Goal: Task Accomplishment & Management: Use online tool/utility

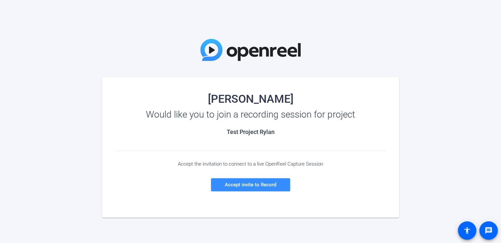
click at [222, 194] on div "Accept the invitation to connect to a live OpenReel Capture Session Accept invi…" at bounding box center [250, 176] width 270 height 50
click at [220, 178] on span at bounding box center [250, 185] width 79 height 16
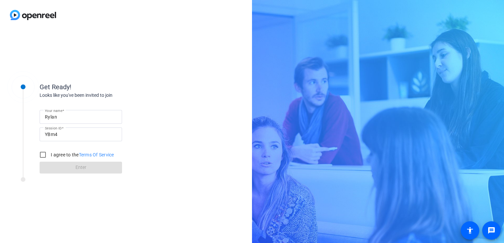
click at [55, 154] on label "I agree to the Terms Of Service" at bounding box center [81, 155] width 65 height 7
click at [49, 154] on input "I agree to the Terms Of Service" at bounding box center [42, 154] width 13 height 13
checkbox input "true"
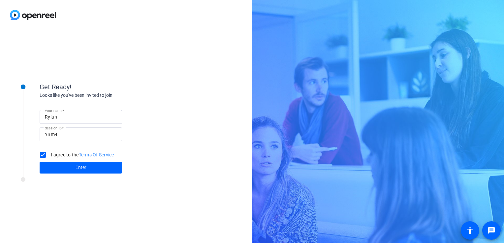
click at [63, 167] on span at bounding box center [81, 168] width 82 height 16
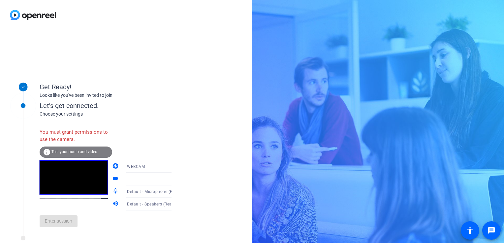
click at [174, 169] on icon at bounding box center [178, 167] width 8 height 8
click at [164, 169] on div at bounding box center [252, 121] width 504 height 243
click at [174, 176] on icon at bounding box center [178, 179] width 8 height 8
click at [176, 179] on icon at bounding box center [177, 180] width 3 height 2
click at [133, 176] on div at bounding box center [151, 179] width 49 height 8
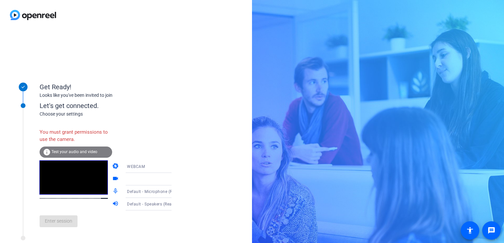
click at [61, 151] on span "Test your audio and video" at bounding box center [74, 152] width 46 height 5
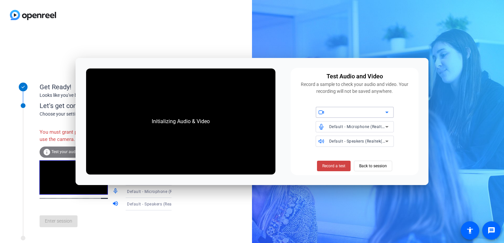
click at [228, 39] on div "Get Ready! Looks like you've been invited to join Let's get connected. Choose y…" at bounding box center [126, 136] width 252 height 213
click at [369, 165] on span "Back to session" at bounding box center [373, 166] width 28 height 13
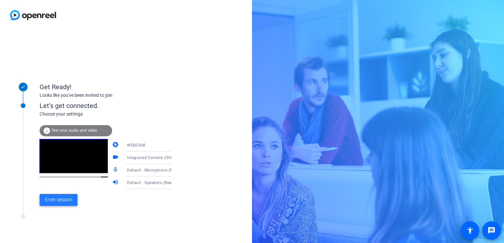
click at [65, 200] on span "Enter session" at bounding box center [58, 200] width 27 height 7
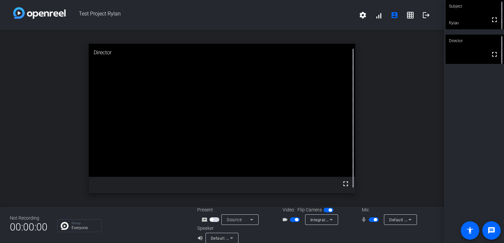
drag, startPoint x: 465, startPoint y: 7, endPoint x: 460, endPoint y: 34, distance: 27.2
click at [460, 34] on div "Subject fullscreen [PERSON_NAME] Director fullscreen" at bounding box center [474, 121] width 60 height 243
copy div "fullscreen Rylan Director"
click at [430, 97] on div "open_in_new Director fullscreen" at bounding box center [222, 118] width 444 height 177
drag, startPoint x: 470, startPoint y: 16, endPoint x: 467, endPoint y: 35, distance: 18.3
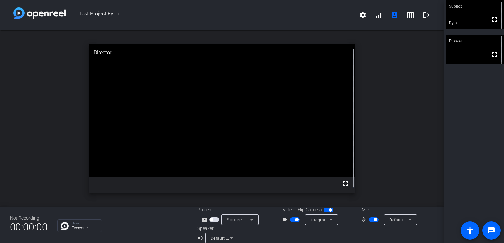
click at [467, 35] on div "Subject fullscreen [PERSON_NAME] Director fullscreen" at bounding box center [474, 121] width 60 height 243
drag, startPoint x: 456, startPoint y: 30, endPoint x: 450, endPoint y: 46, distance: 16.8
click at [450, 42] on div "Subject fullscreen [PERSON_NAME] Director fullscreen" at bounding box center [474, 121] width 60 height 243
drag, startPoint x: 459, startPoint y: 29, endPoint x: 459, endPoint y: 44, distance: 15.2
click at [460, 44] on div "Subject fullscreen [PERSON_NAME] Director fullscreen" at bounding box center [474, 121] width 60 height 243
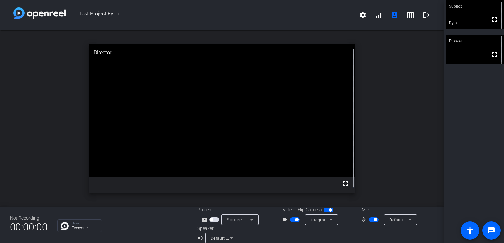
drag, startPoint x: 303, startPoint y: 77, endPoint x: 375, endPoint y: 73, distance: 72.0
click at [371, 73] on div "open_in_new Director fullscreen" at bounding box center [222, 118] width 444 height 177
drag, startPoint x: 326, startPoint y: 14, endPoint x: 432, endPoint y: 20, distance: 105.8
click at [432, 20] on div "Test Project Rylan settings signal_cellular_alt account_box grid_on logout" at bounding box center [222, 15] width 444 height 30
click at [427, 15] on span at bounding box center [426, 15] width 16 height 16
